Goal: Communication & Community: Share content

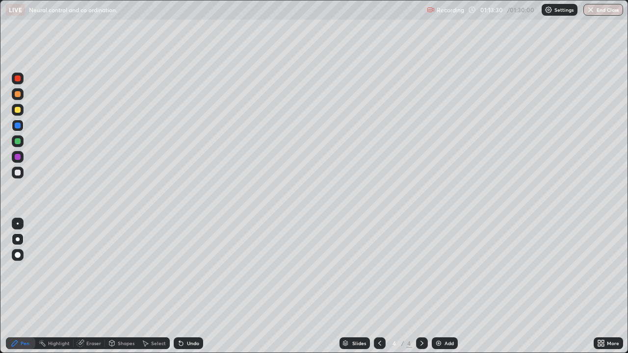
scroll to position [353, 628]
click at [21, 94] on div at bounding box center [18, 94] width 12 height 12
click at [22, 125] on div at bounding box center [18, 126] width 12 height 12
click at [20, 177] on div at bounding box center [18, 173] width 12 height 12
click at [190, 345] on div "Undo" at bounding box center [193, 343] width 12 height 5
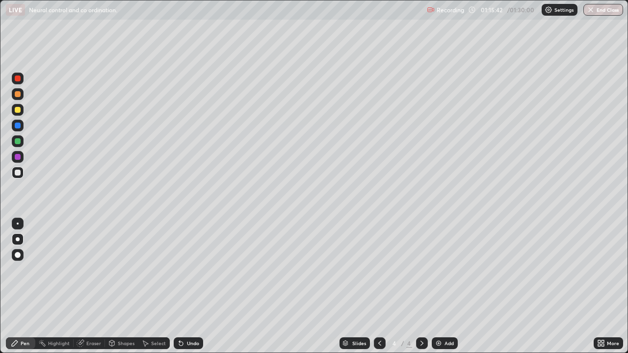
click at [190, 343] on div "Undo" at bounding box center [193, 343] width 12 height 5
click at [187, 341] on div "Undo" at bounding box center [193, 343] width 12 height 5
click at [185, 342] on div "Undo" at bounding box center [188, 343] width 29 height 12
click at [187, 341] on div "Undo" at bounding box center [193, 343] width 12 height 5
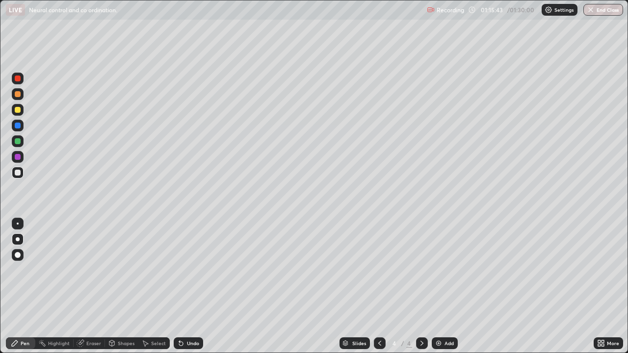
click at [183, 344] on div "Undo" at bounding box center [188, 343] width 29 height 12
click at [185, 344] on div "Undo" at bounding box center [188, 343] width 29 height 12
click at [187, 343] on div "Undo" at bounding box center [193, 343] width 12 height 5
click at [185, 344] on div "Undo" at bounding box center [188, 343] width 29 height 12
click at [187, 345] on div "Undo" at bounding box center [193, 343] width 12 height 5
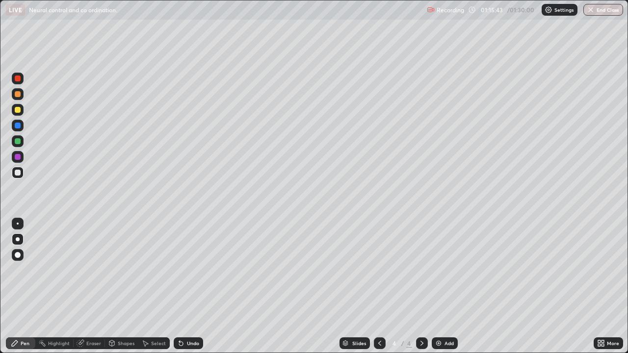
click at [184, 346] on div "Undo" at bounding box center [188, 343] width 29 height 12
click at [23, 143] on div at bounding box center [18, 141] width 12 height 12
click at [6, 333] on div "Pen" at bounding box center [20, 343] width 29 height 20
click at [6, 334] on div "Pen" at bounding box center [20, 343] width 29 height 20
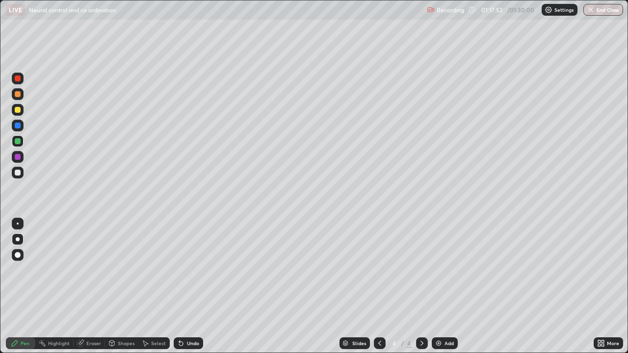
click at [23, 174] on div at bounding box center [18, 173] width 12 height 12
click at [189, 342] on div "Undo" at bounding box center [193, 343] width 12 height 5
click at [189, 343] on div "Undo" at bounding box center [193, 343] width 12 height 5
click at [190, 344] on div "Undo" at bounding box center [193, 343] width 12 height 5
click at [11, 338] on div "Pen" at bounding box center [20, 343] width 29 height 12
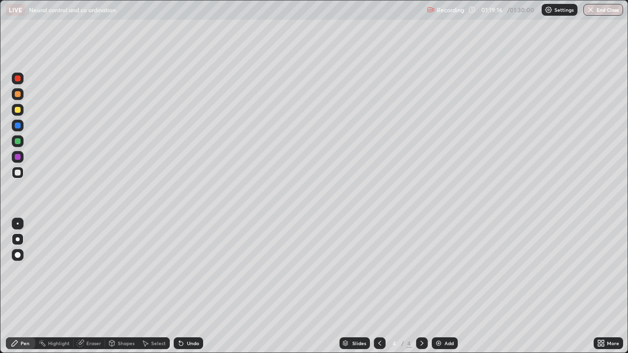
click at [21, 141] on div at bounding box center [18, 141] width 12 height 12
click at [22, 175] on div at bounding box center [18, 173] width 12 height 12
click at [603, 343] on icon at bounding box center [601, 343] width 8 height 8
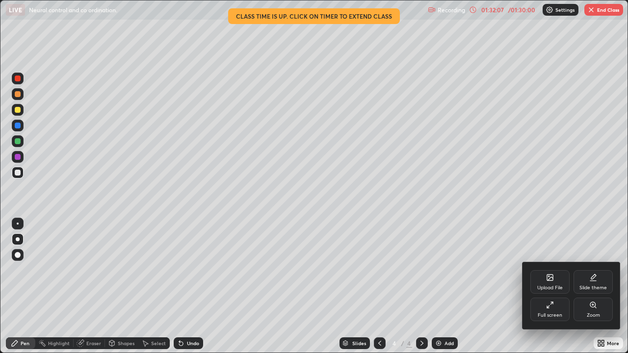
click at [609, 4] on div at bounding box center [314, 176] width 628 height 353
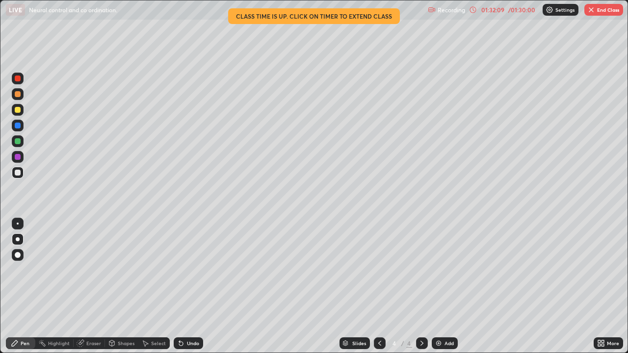
click at [597, 11] on button "End Class" at bounding box center [603, 10] width 39 height 12
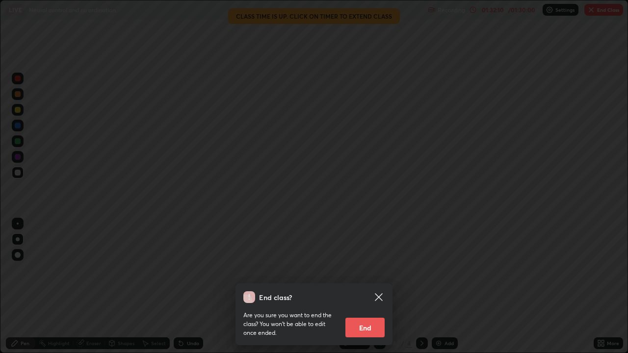
click at [381, 320] on button "End" at bounding box center [364, 328] width 39 height 20
